Goal: Task Accomplishment & Management: Use online tool/utility

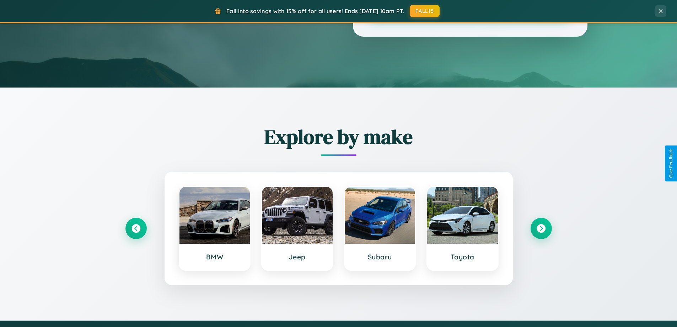
scroll to position [306, 0]
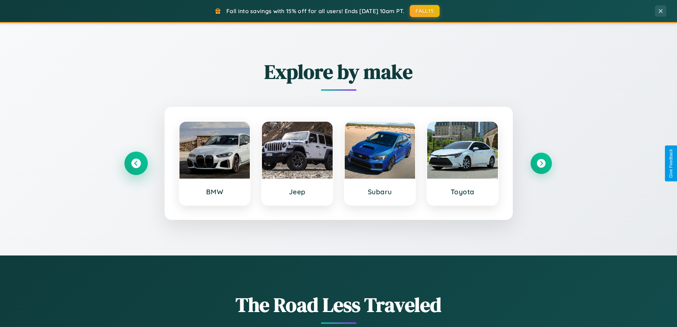
click at [136, 163] on icon at bounding box center [136, 164] width 10 height 10
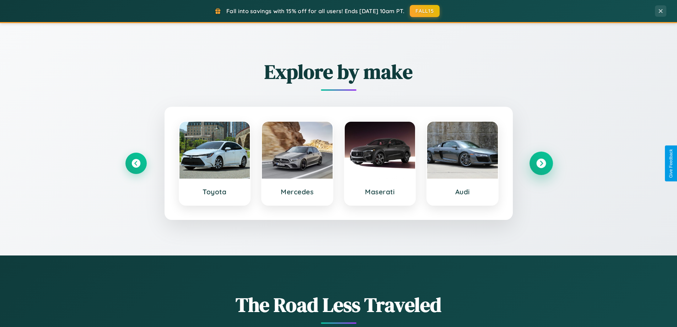
click at [541, 163] on icon at bounding box center [541, 164] width 10 height 10
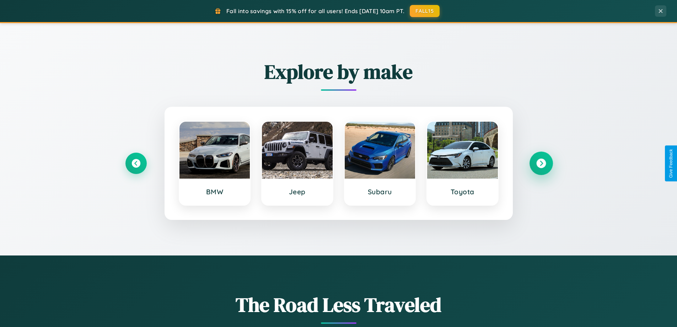
click at [541, 163] on icon at bounding box center [541, 164] width 10 height 10
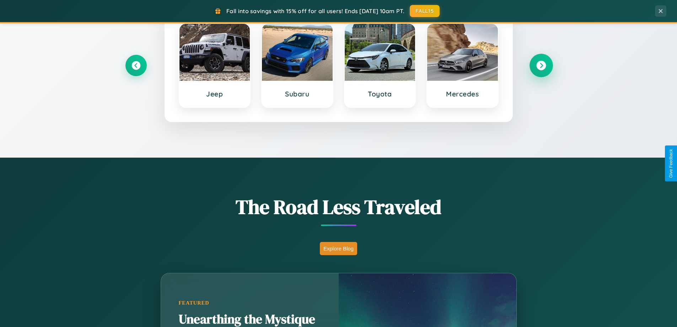
scroll to position [1142, 0]
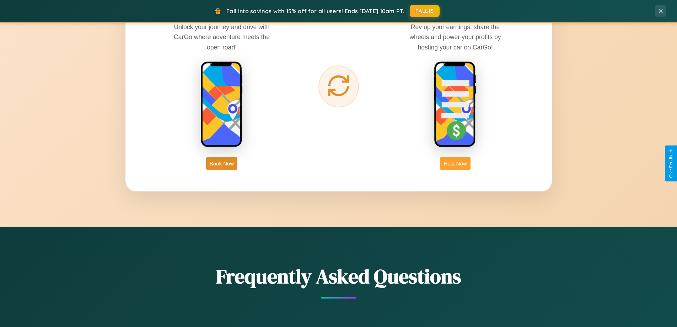
click at [455, 163] on button "Host Now" at bounding box center [455, 163] width 30 height 13
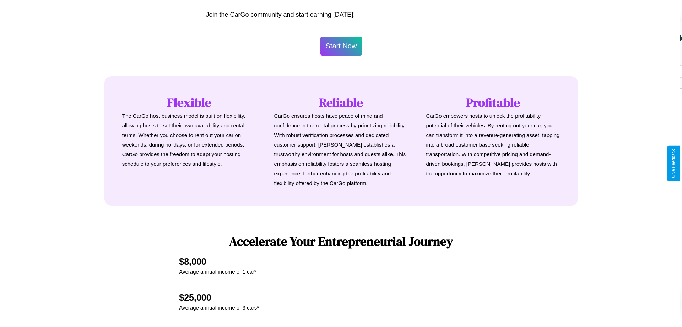
scroll to position [741, 0]
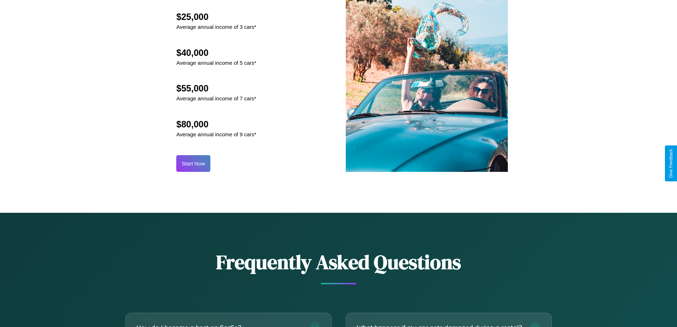
click at [193, 163] on button "Start Now" at bounding box center [193, 163] width 34 height 17
